Goal: Navigation & Orientation: Find specific page/section

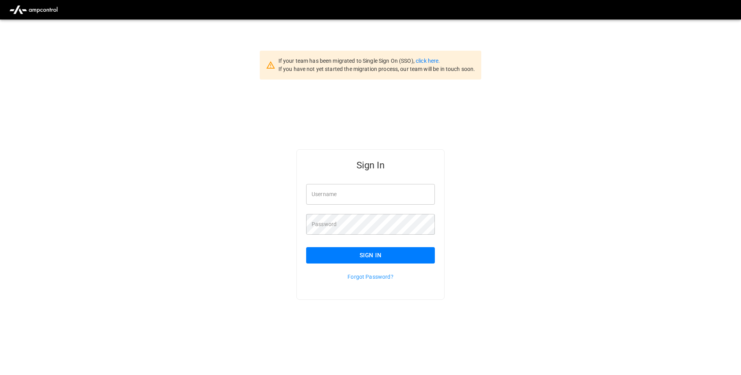
type input "**********"
click at [412, 253] on button "Sign In" at bounding box center [370, 255] width 129 height 16
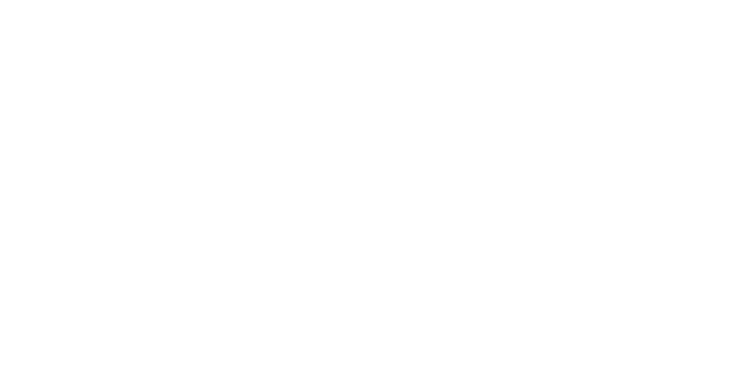
click at [377, 3] on html at bounding box center [372, 1] width 745 height 3
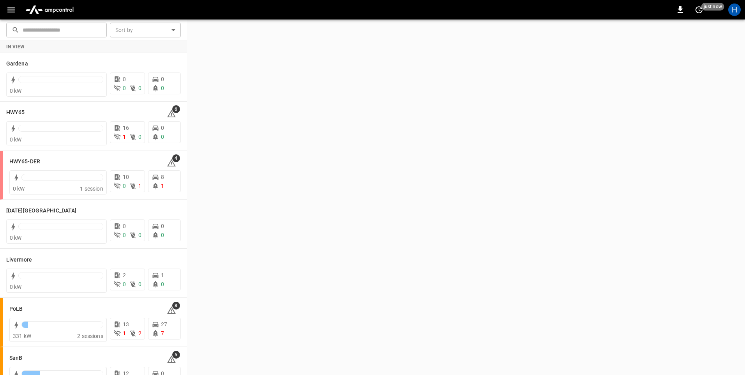
click at [12, 10] on icon "button" at bounding box center [10, 9] width 7 height 5
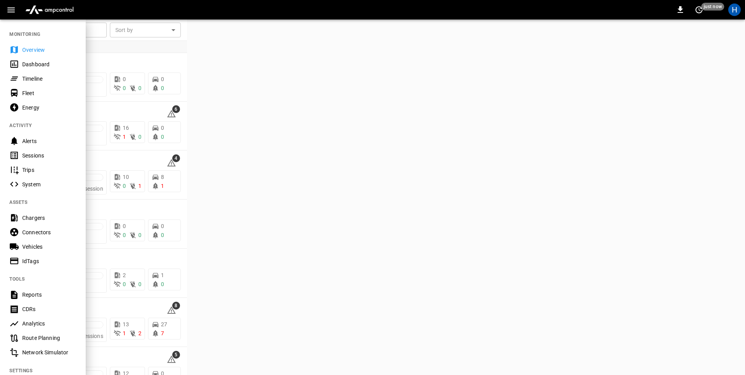
drag, startPoint x: 36, startPoint y: 66, endPoint x: 67, endPoint y: 59, distance: 31.8
click at [37, 66] on div "Dashboard" at bounding box center [49, 64] width 54 height 8
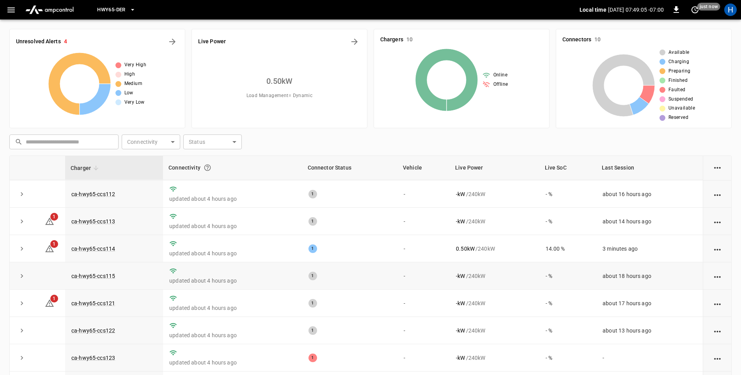
scroll to position [39, 0]
